Goal: Task Accomplishment & Management: Use online tool/utility

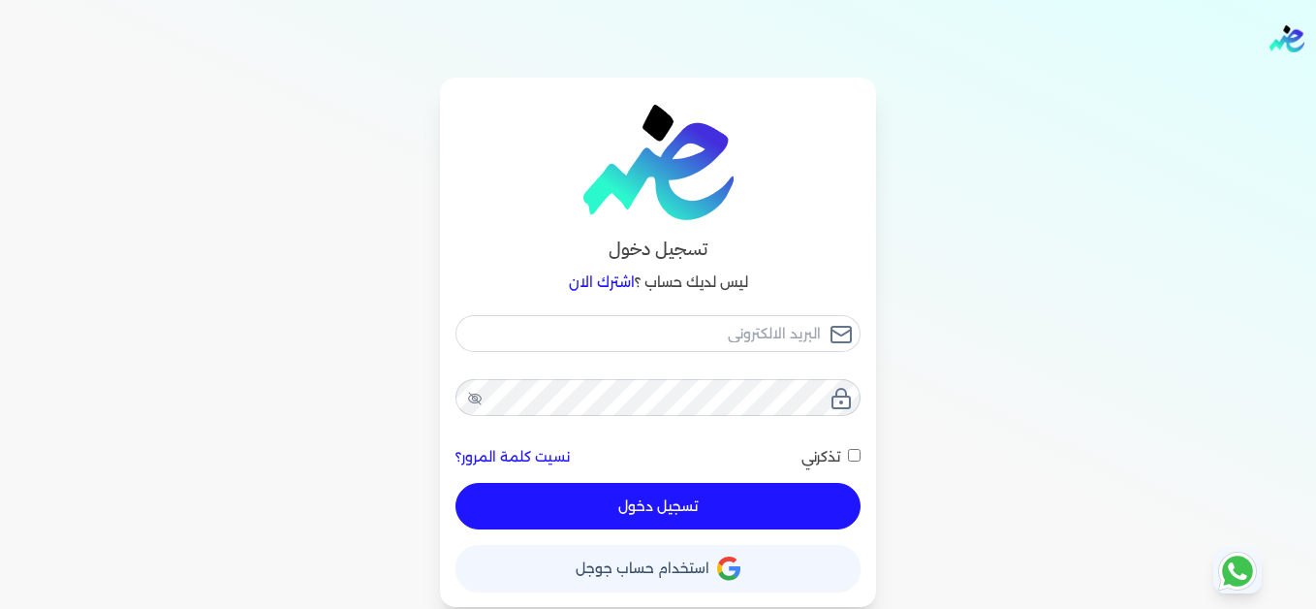
click at [685, 331] on input "email" at bounding box center [658, 333] width 405 height 37
type input "[EMAIL_ADDRESS][DOMAIN_NAME]"
click at [731, 494] on button "تسجيل دخول" at bounding box center [658, 506] width 405 height 47
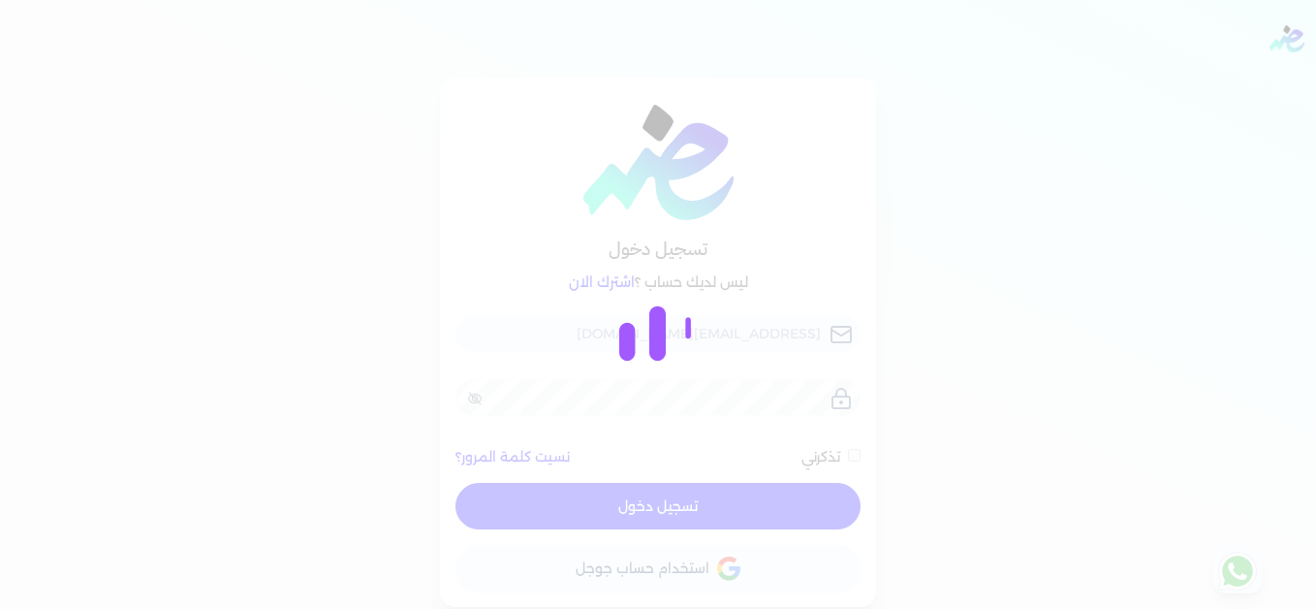
checkbox input "false"
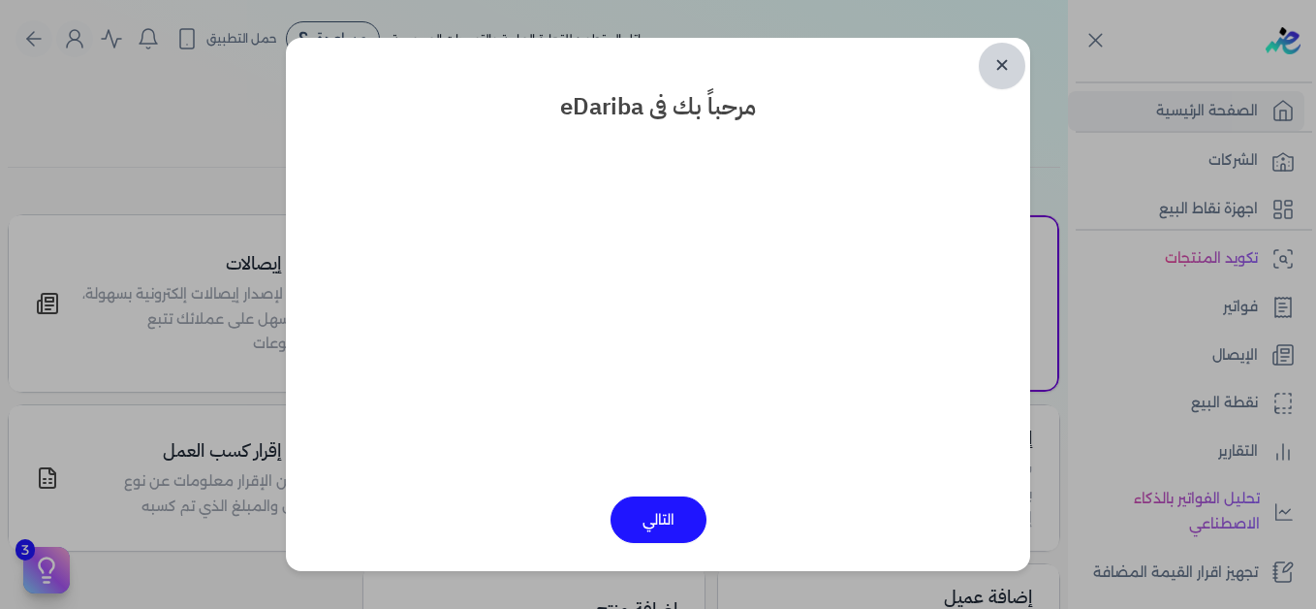
click at [995, 66] on link "✕" at bounding box center [1002, 66] width 47 height 47
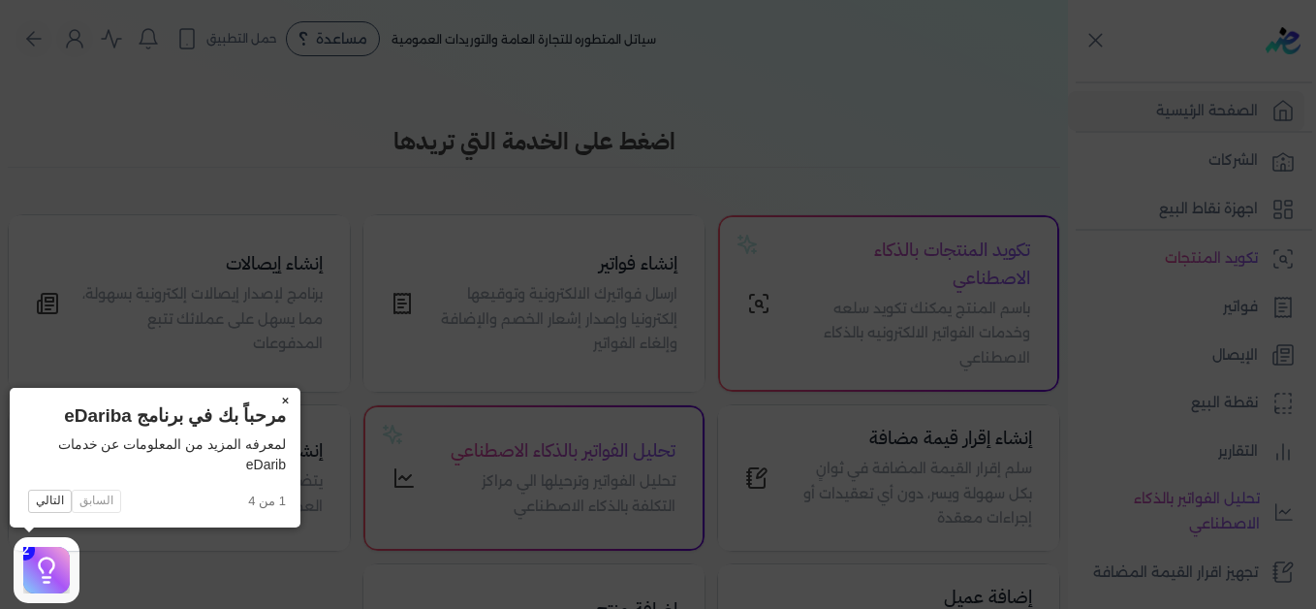
click at [289, 399] on button "×" at bounding box center [284, 401] width 31 height 27
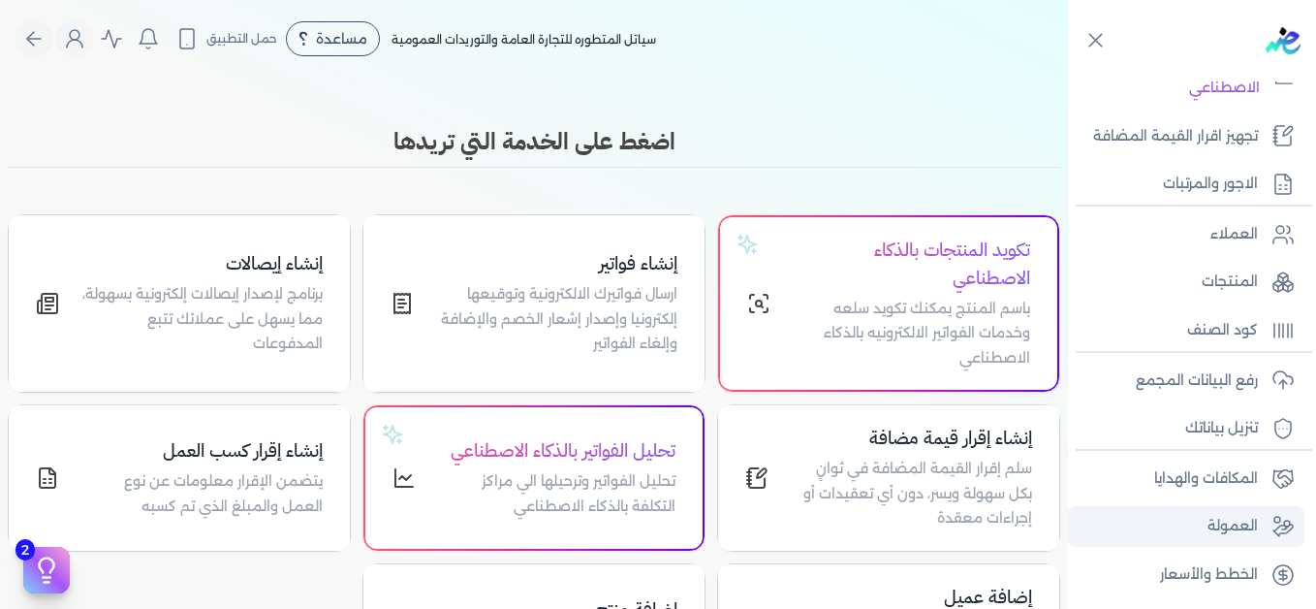
scroll to position [438, 0]
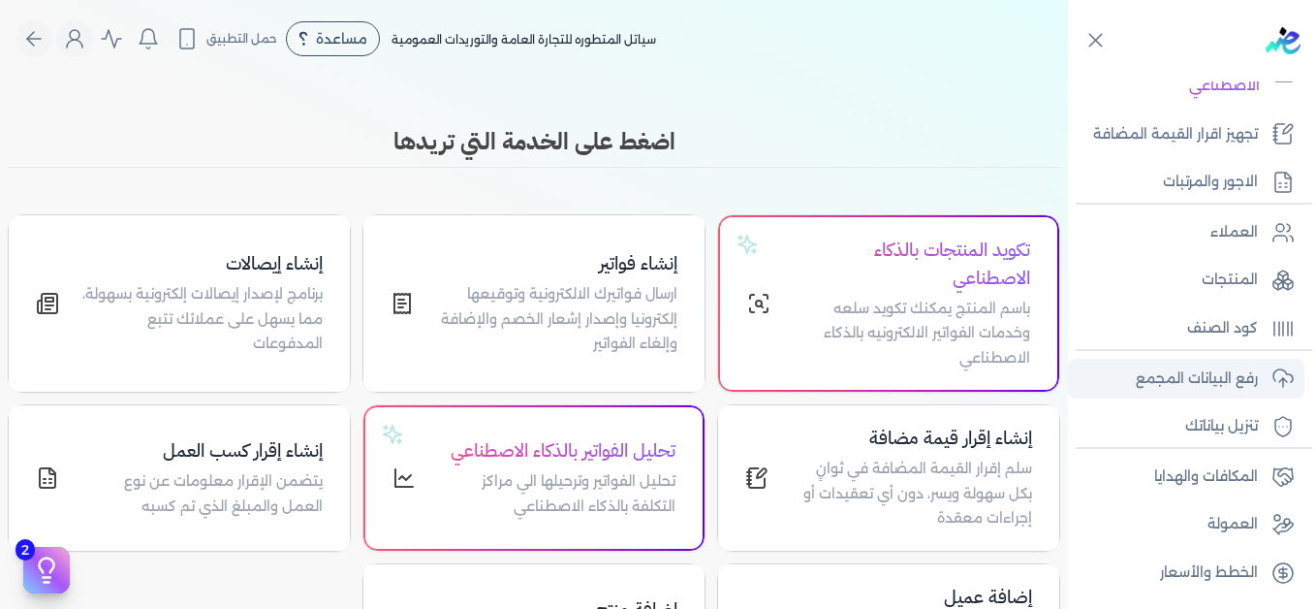
click at [1175, 368] on p "رفع البيانات المجمع" at bounding box center [1197, 378] width 122 height 25
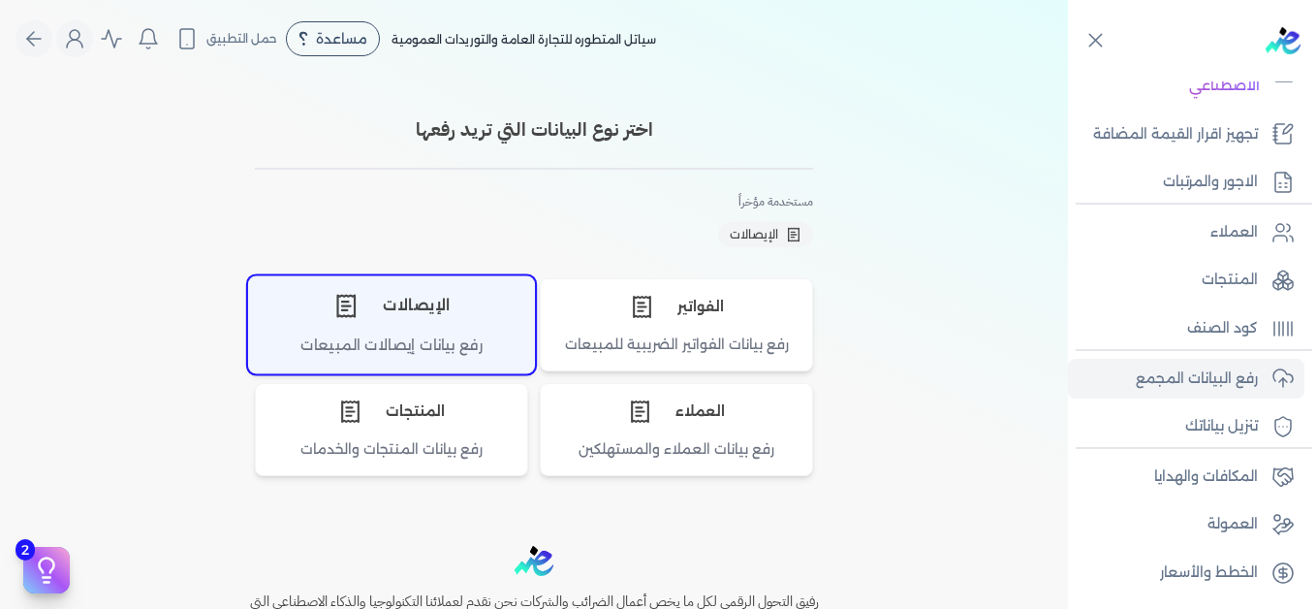
click at [451, 335] on div "رفع بيانات إيصالات المبيعات" at bounding box center [391, 353] width 285 height 38
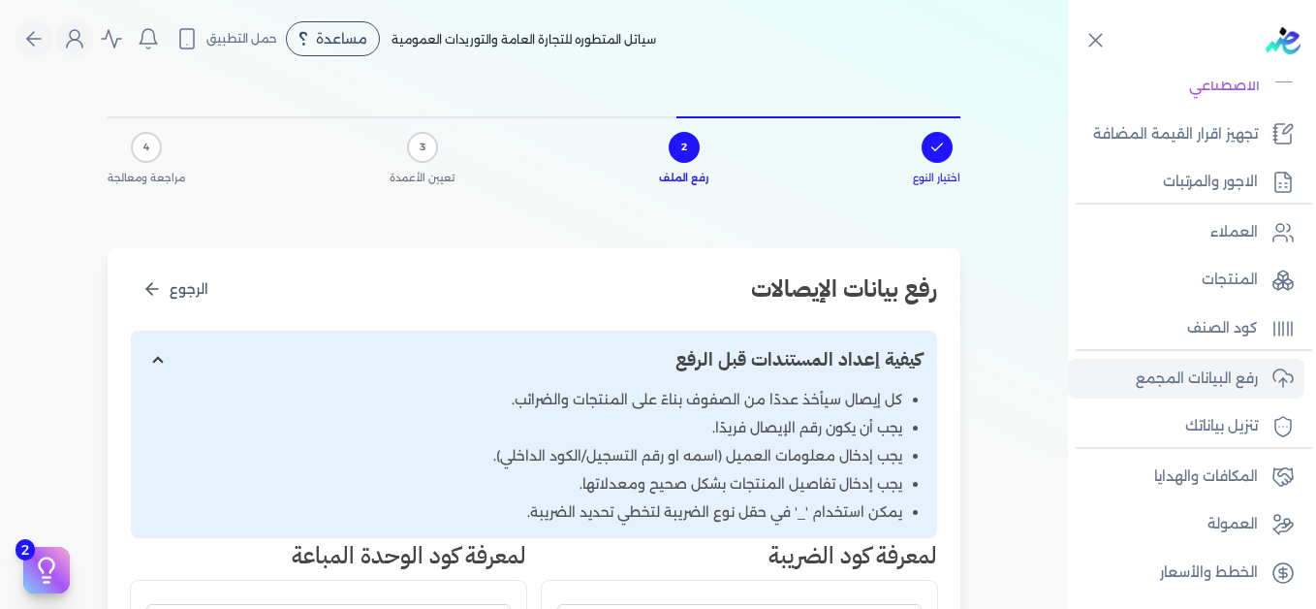
scroll to position [678, 0]
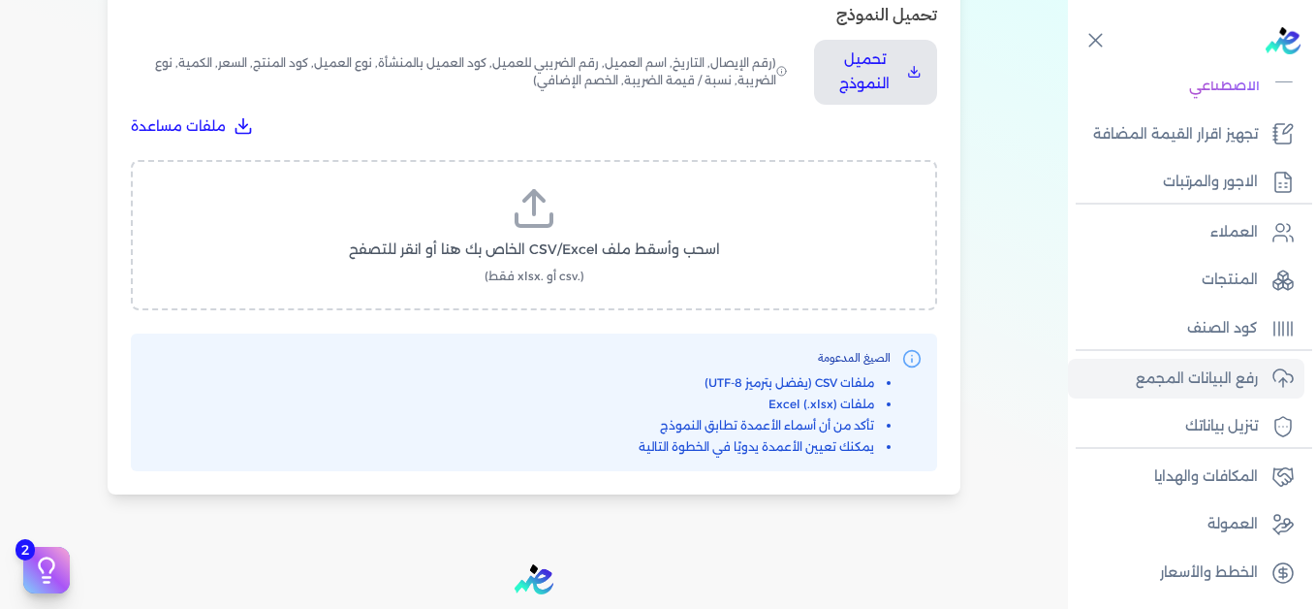
click at [539, 222] on icon at bounding box center [534, 208] width 47 height 47
click at [0, 0] on input "اسحب وأسقط ملف CSV/Excel الخاص بك هنا أو انقر للتصفح (.csv أو .xlsx فقط)" at bounding box center [0, 0] width 0 height 0
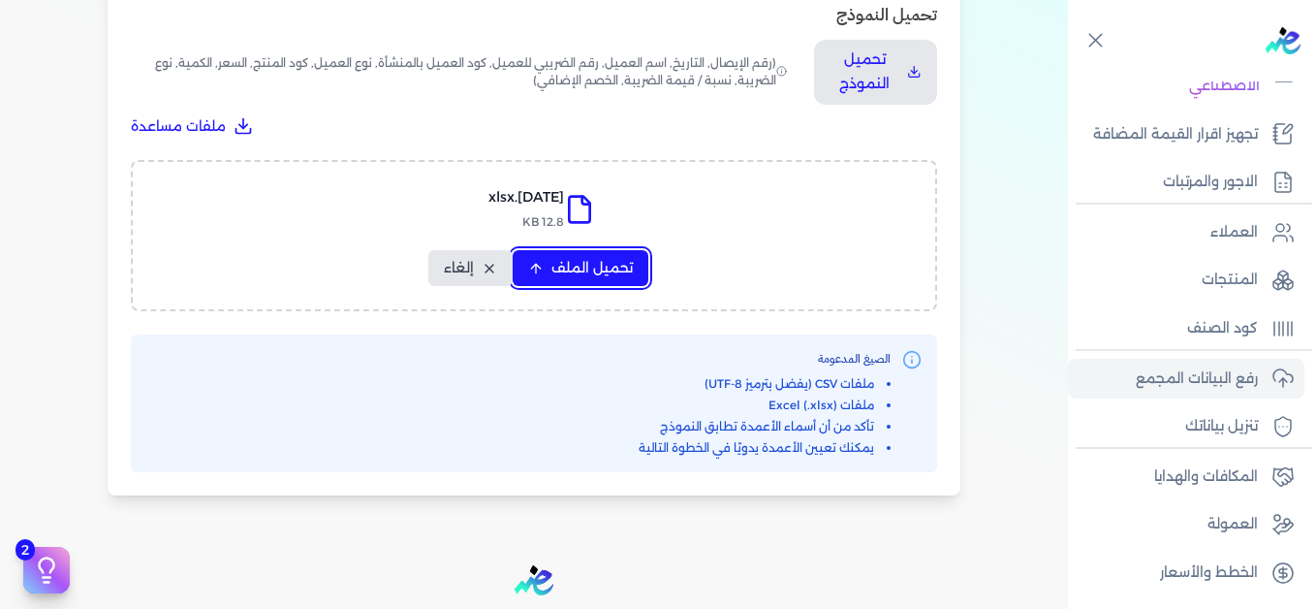
click at [569, 273] on span "تحميل الملف" at bounding box center [591, 268] width 81 height 20
select select "التاريخ"
select select "أسم العميل"
select select "نوع العميل"
select select "وصف البند"
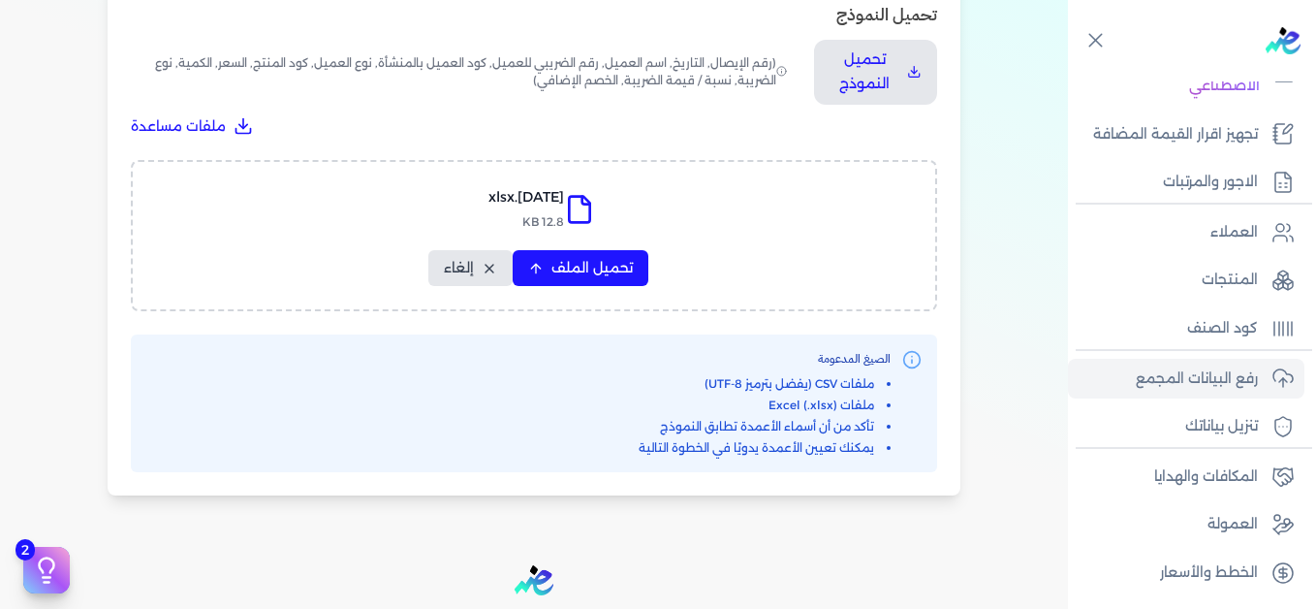
select select "السعر"
select select "الكمية"
select select "نوع الضريبة"
select select "نسبة / قيمة الضريبة"
select select "خصم اضافي"
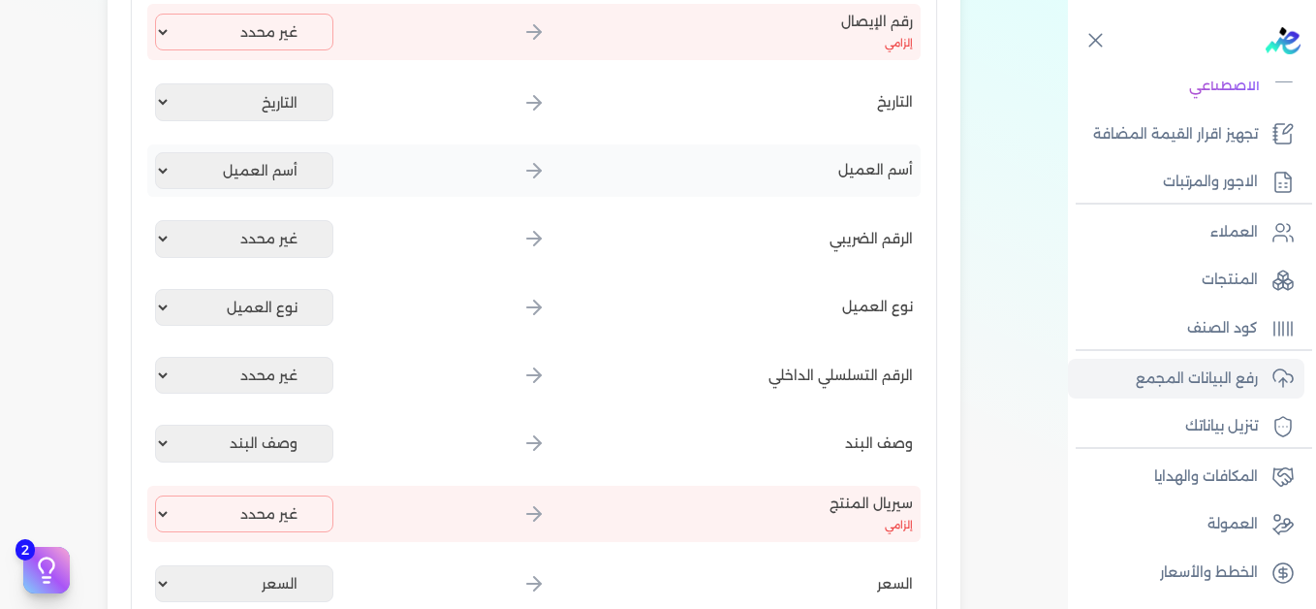
scroll to position [388, 0]
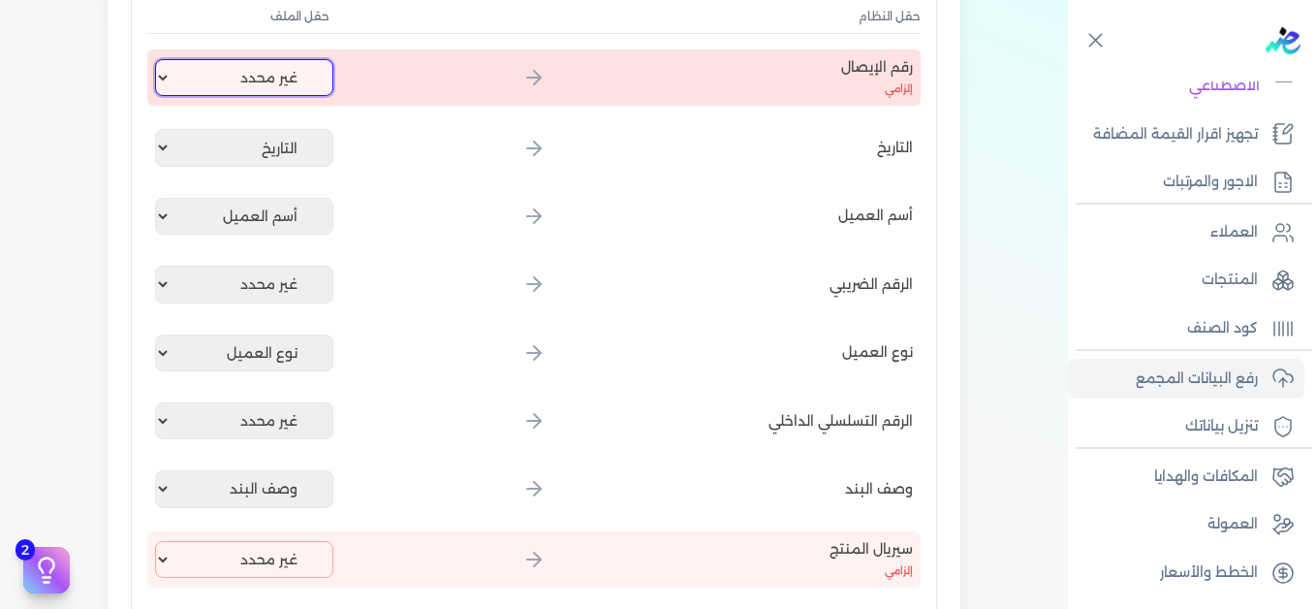
click at [277, 80] on select "غير محدد إيصال رقم التاريخ كود العميل بالمنشأة أسم العميل الرقم الضريبي للعميل …" at bounding box center [244, 77] width 178 height 37
select select "إيصال رقم"
click at [159, 59] on select "غير محدد إيصال رقم التاريخ كود العميل بالمنشأة أسم العميل الرقم الضريبي للعميل …" at bounding box center [244, 77] width 178 height 37
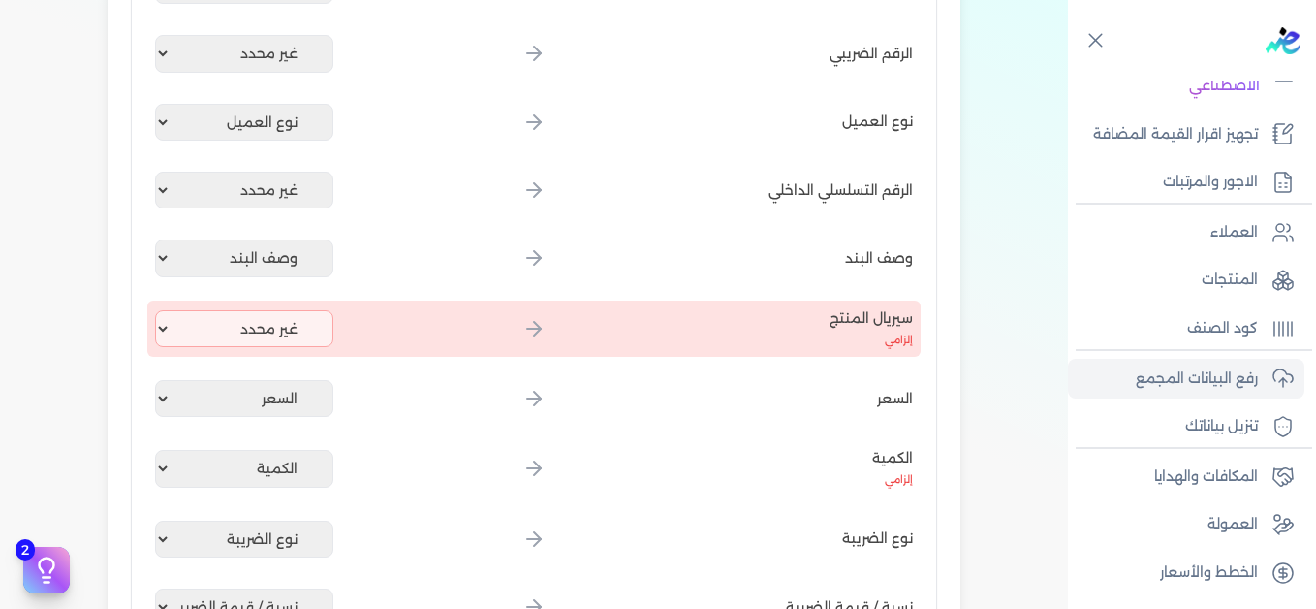
scroll to position [678, 0]
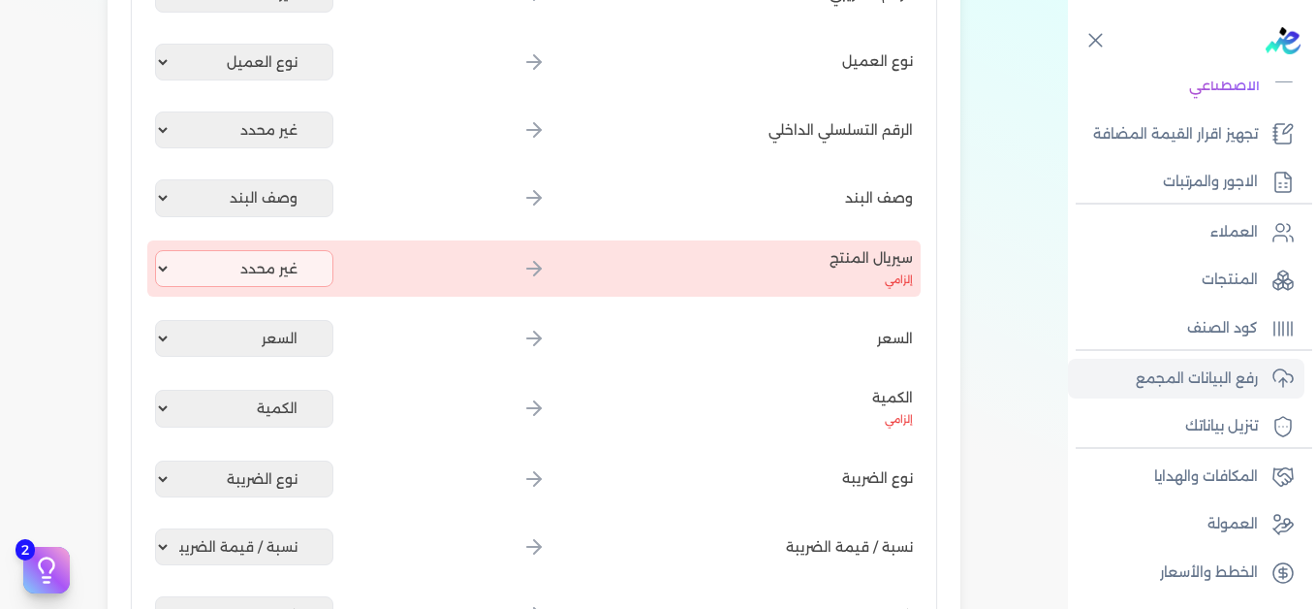
click at [228, 248] on div "سيريال المنتج إلزامي غير محدد إيصال رقم التاريخ كود العميل بالمنشأة أسم العميل …" at bounding box center [533, 268] width 773 height 56
click at [231, 260] on select "غير محدد إيصال رقم التاريخ كود العميل بالمنشأة أسم العميل الرقم الضريبي للعميل …" at bounding box center [244, 268] width 178 height 37
select select "كود المنتج الداخلي"
click at [159, 250] on select "غير محدد إيصال رقم التاريخ كود العميل بالمنشأة أسم العميل الرقم الضريبي للعميل …" at bounding box center [244, 268] width 178 height 37
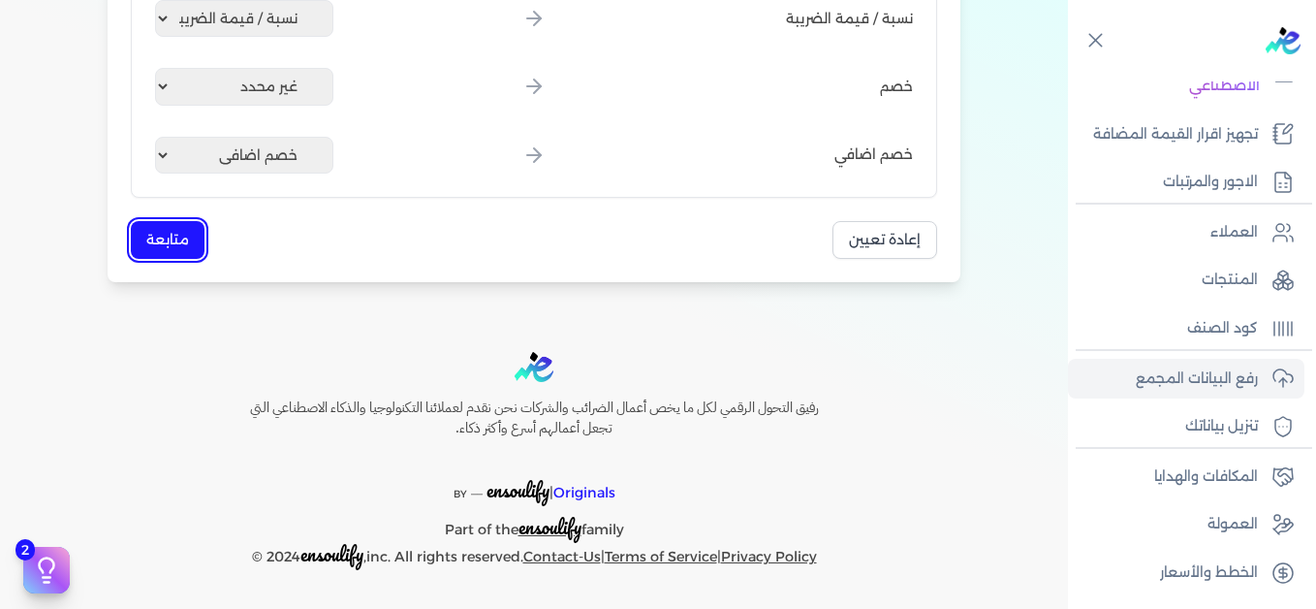
click at [167, 242] on button "متابعة" at bounding box center [168, 240] width 74 height 38
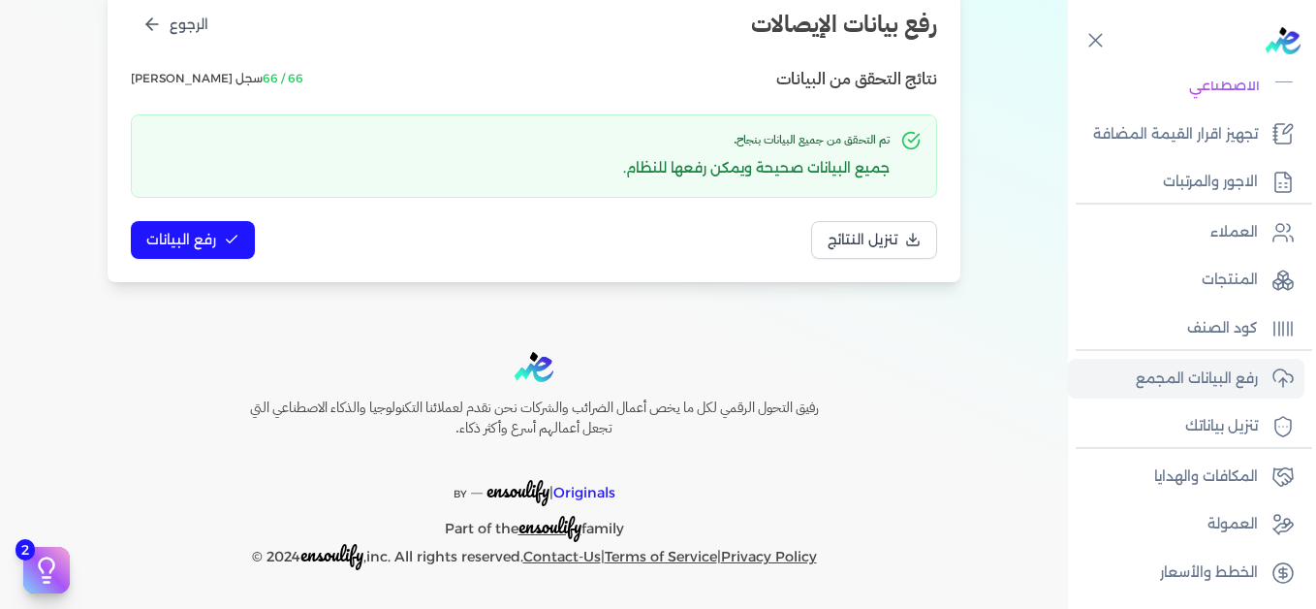
scroll to position [265, 0]
click at [232, 228] on button "رفع البيانات" at bounding box center [193, 240] width 124 height 38
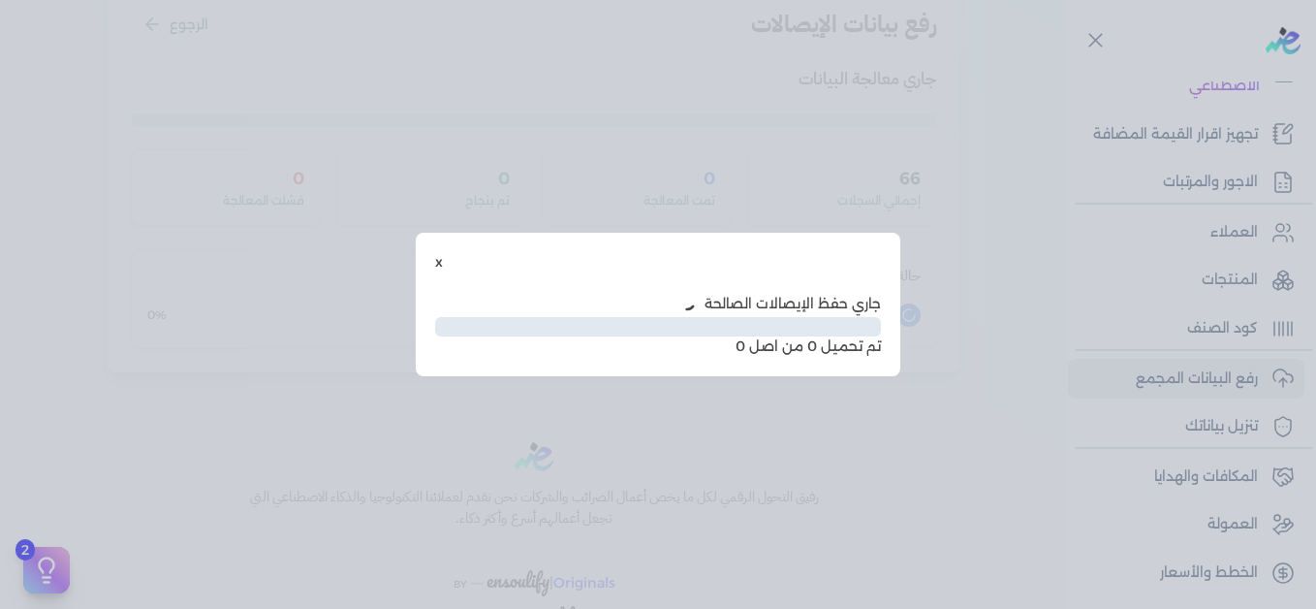
scroll to position [158, 0]
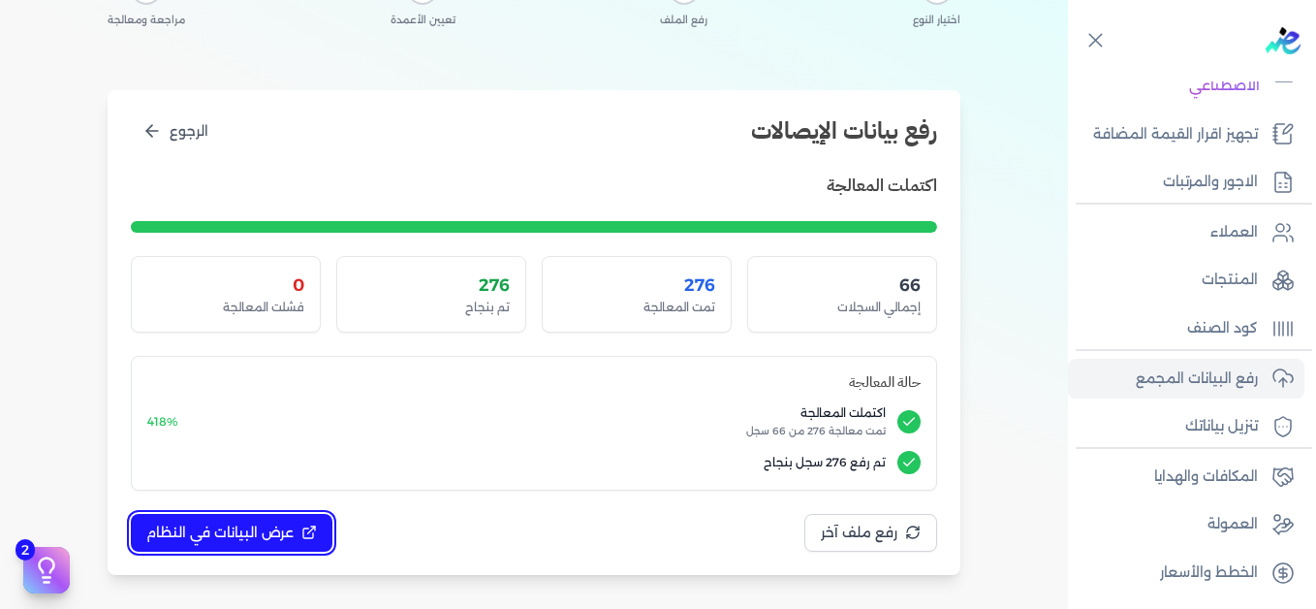
click at [259, 539] on span "عرض البيانات في النظام" at bounding box center [219, 532] width 147 height 20
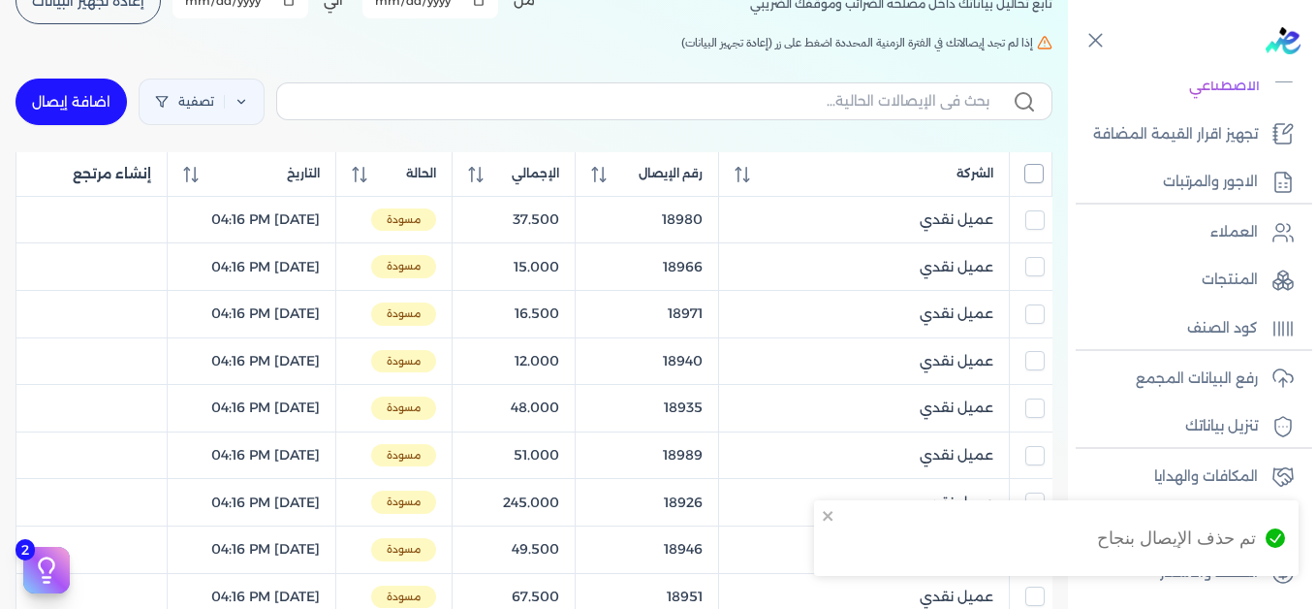
click at [1027, 170] on input "All items unselected" at bounding box center [1033, 173] width 19 height 19
checkbox input "true"
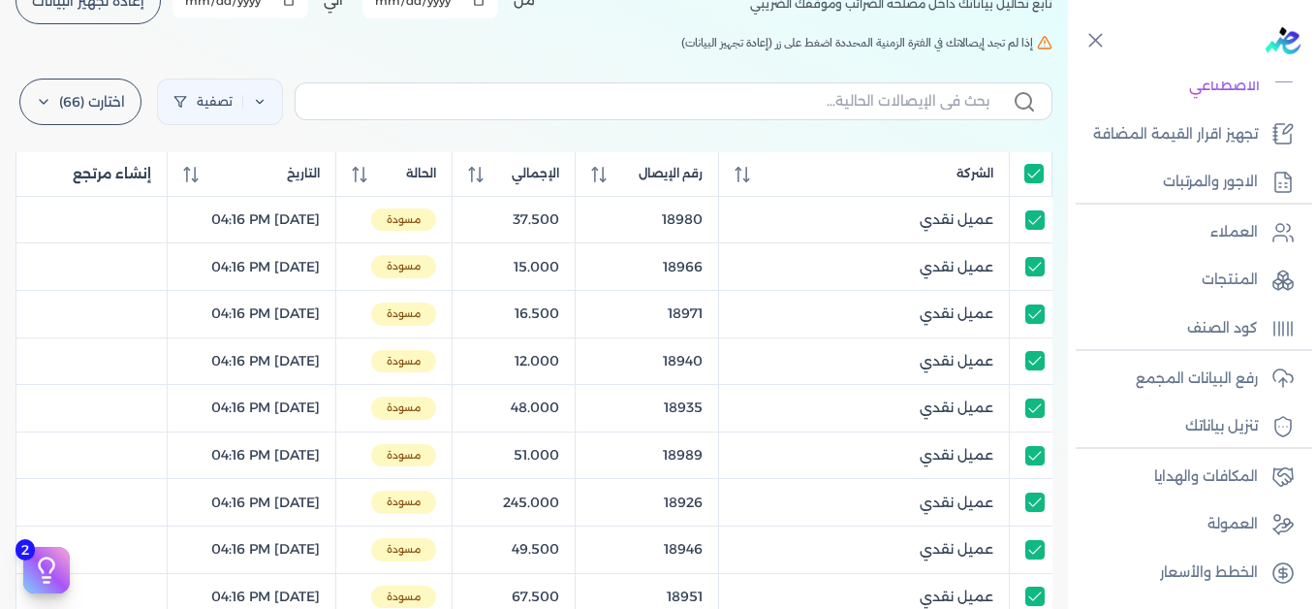
click at [192, 51] on div "الإيصالات تابع تحاليل بياناتك داخل مصلحه الضرائب وموقفك الضريبي أختر المدة الزم…" at bounding box center [534, 557] width 1068 height 1274
click at [265, 98] on icon at bounding box center [260, 102] width 14 height 14
click at [272, 160] on icon at bounding box center [278, 162] width 19 height 19
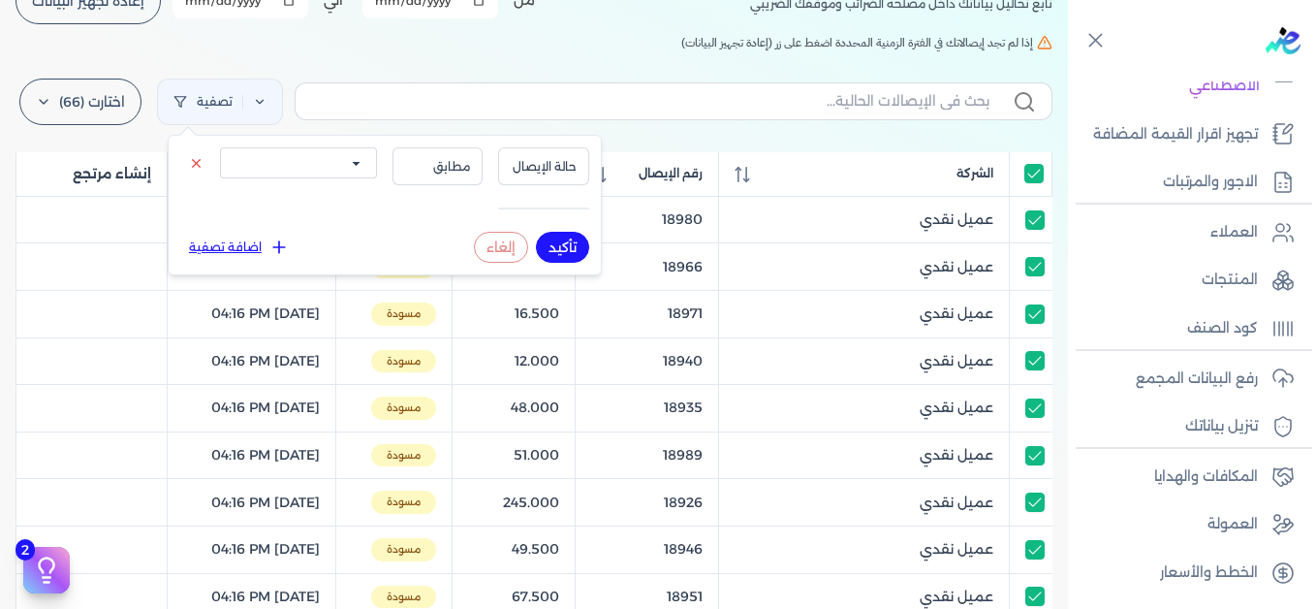
click at [350, 159] on select "الكل مقبولة غير مقبولة يتم مراجعتها ملغية مرفوضة مسودة" at bounding box center [298, 162] width 157 height 31
select select "draft"
click at [220, 147] on select "الكل مقبولة غير مقبولة يتم مراجعتها ملغية مرفوضة مسودة" at bounding box center [298, 162] width 157 height 31
click at [566, 243] on button "تأكيد" at bounding box center [562, 247] width 53 height 31
click at [439, 35] on h5 "إذا لم تجد إيصالاتك في الفترة الزمنية المحددة اضغط على زر (إعادة تجهيز البيانات)" at bounding box center [534, 42] width 1037 height 17
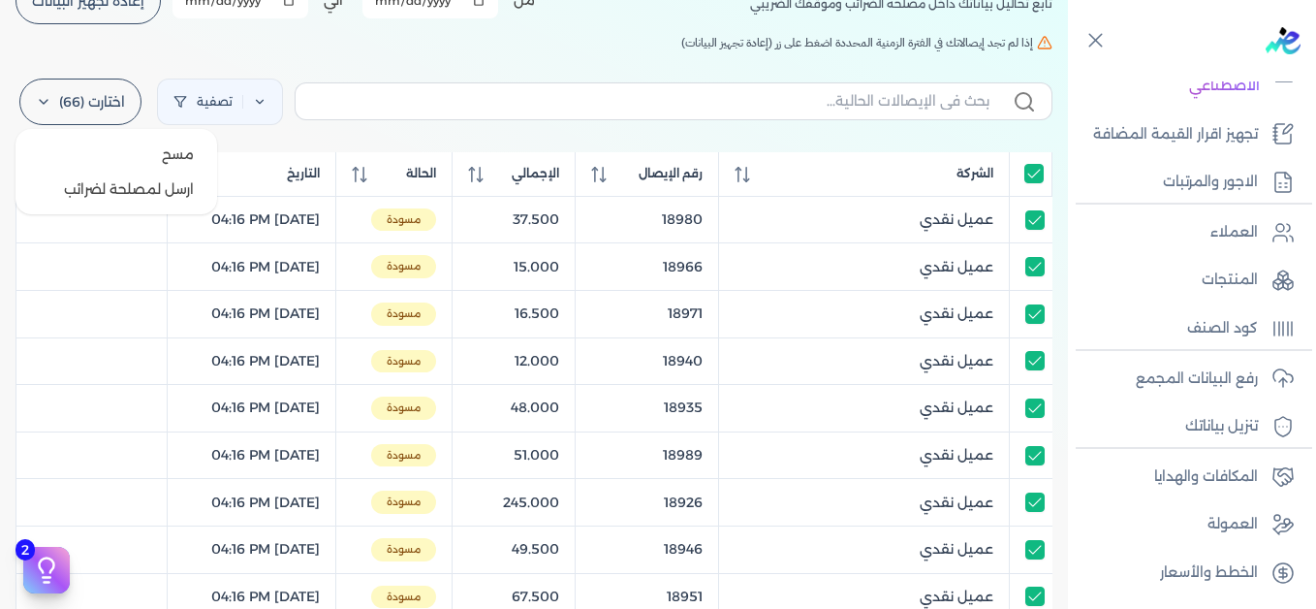
click at [51, 92] on label "اختارت (66)" at bounding box center [80, 102] width 122 height 47
click at [124, 187] on button "ارسل لمصلحة لضرائب" at bounding box center [116, 189] width 186 height 35
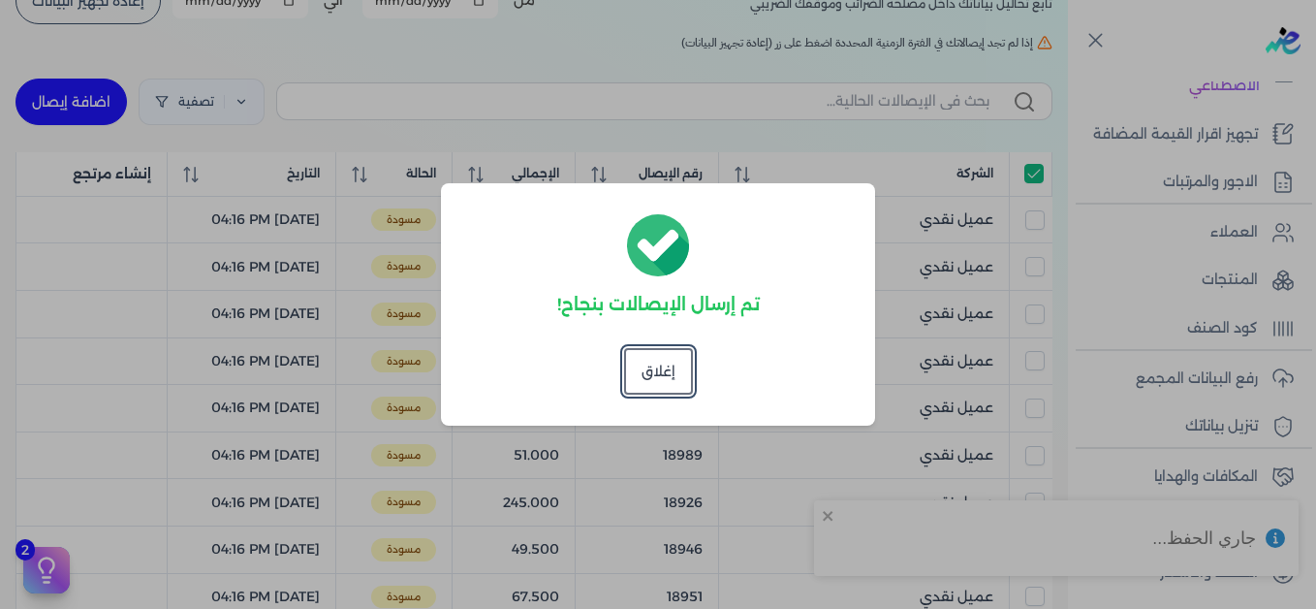
checkbox input "true"
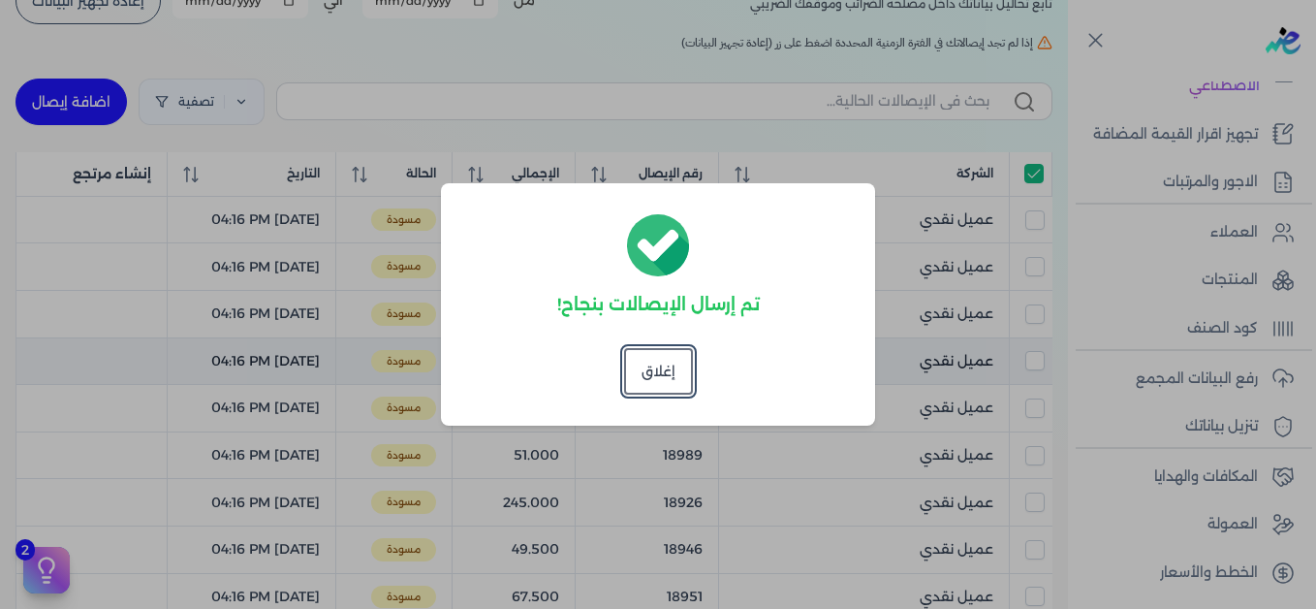
click at [674, 361] on button "إغلاق" at bounding box center [658, 371] width 69 height 47
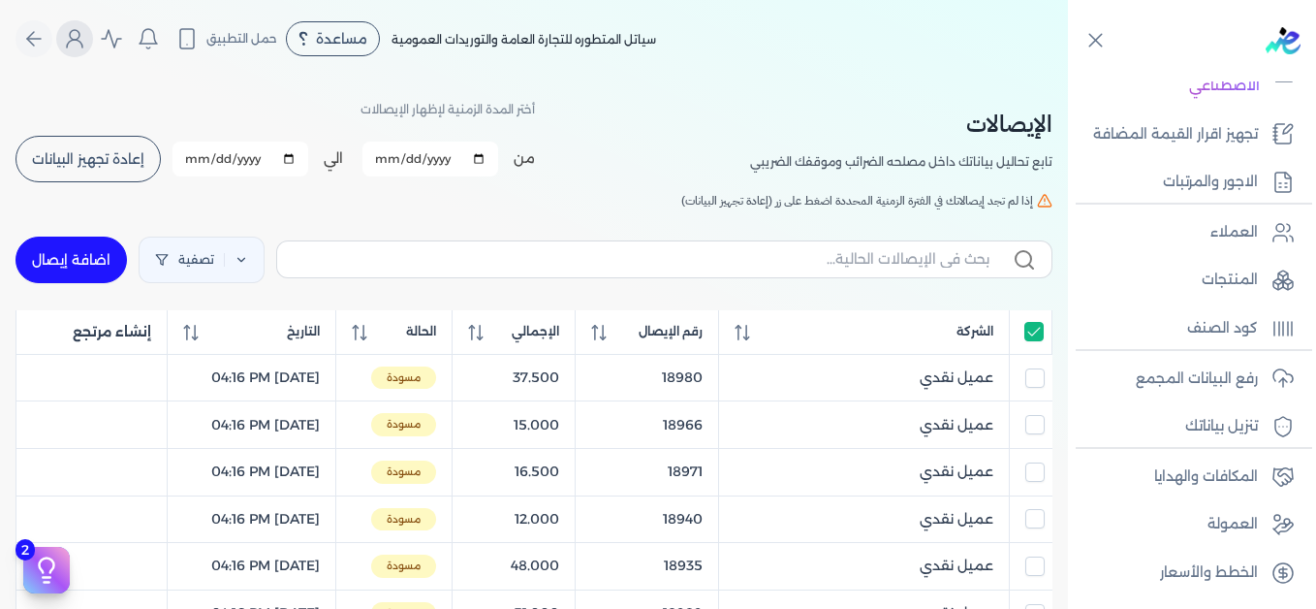
click at [83, 29] on icon "Global" at bounding box center [74, 38] width 23 height 23
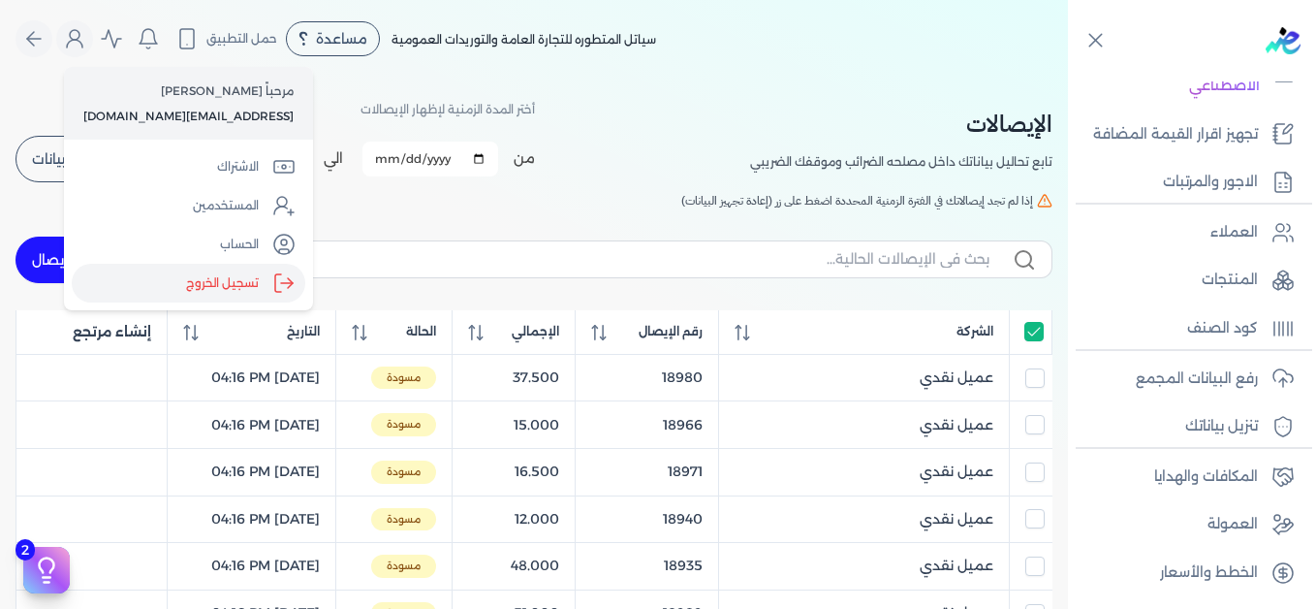
click at [209, 292] on label "تسجيل الخروج" at bounding box center [189, 283] width 234 height 39
click at [1068, 78] on input "Close" at bounding box center [1068, 78] width 0 height 0
